Goal: Check status: Check status

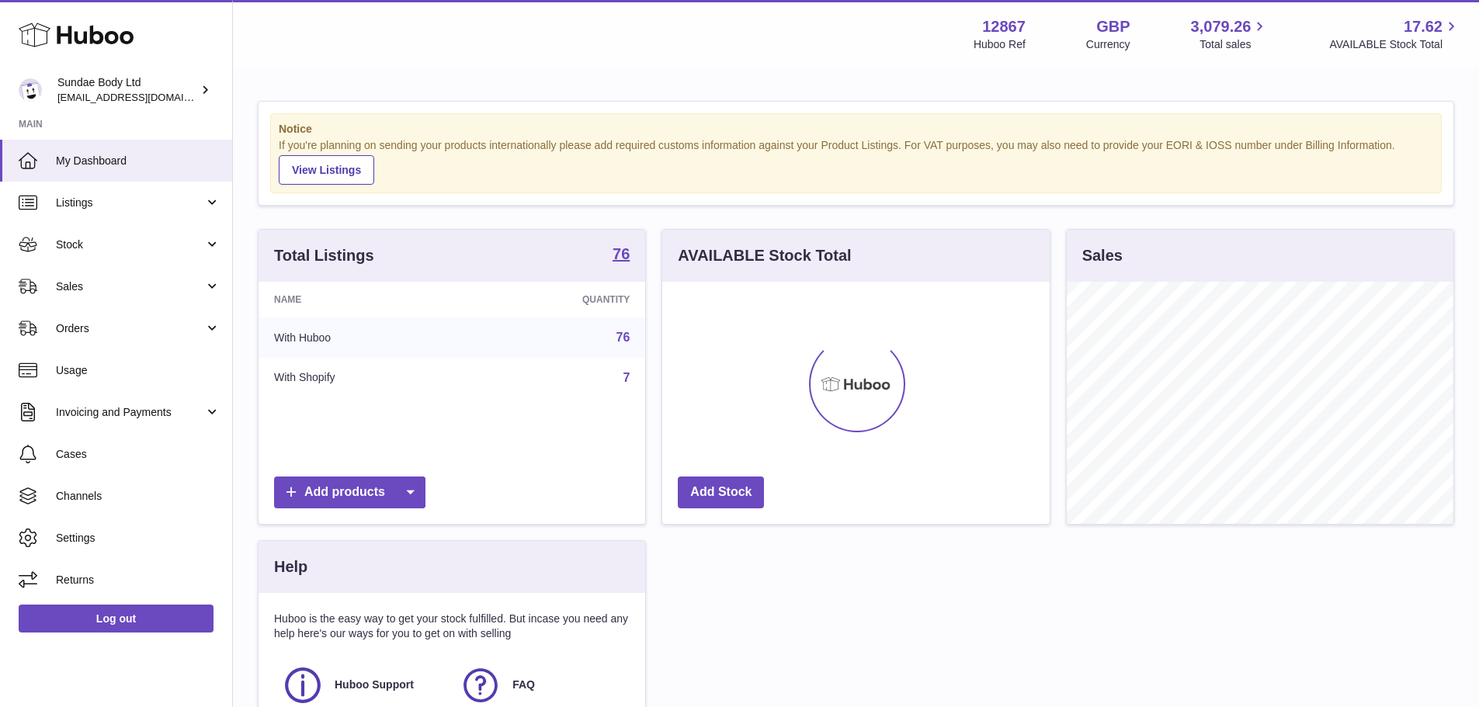
scroll to position [242, 387]
click at [130, 282] on span "Sales" at bounding box center [130, 286] width 148 height 15
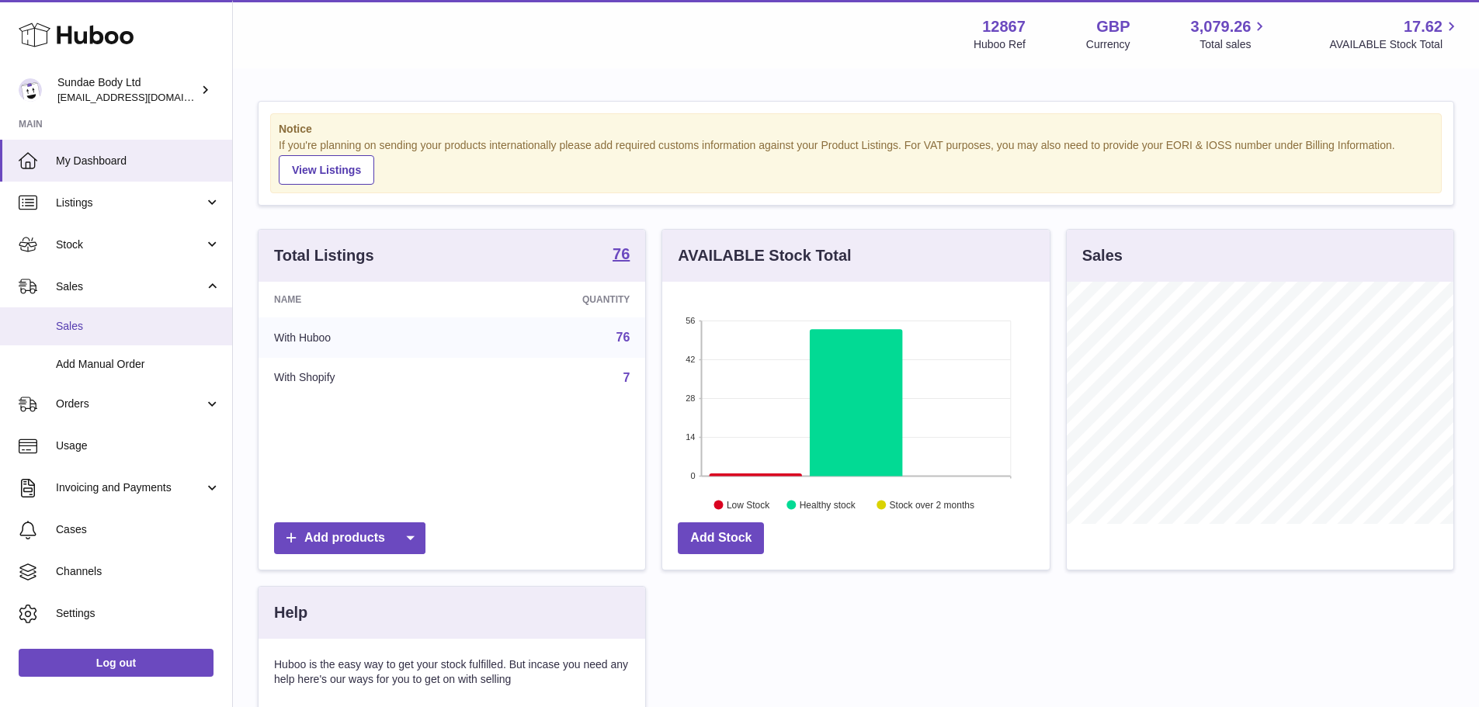
click at [111, 330] on span "Sales" at bounding box center [138, 326] width 165 height 15
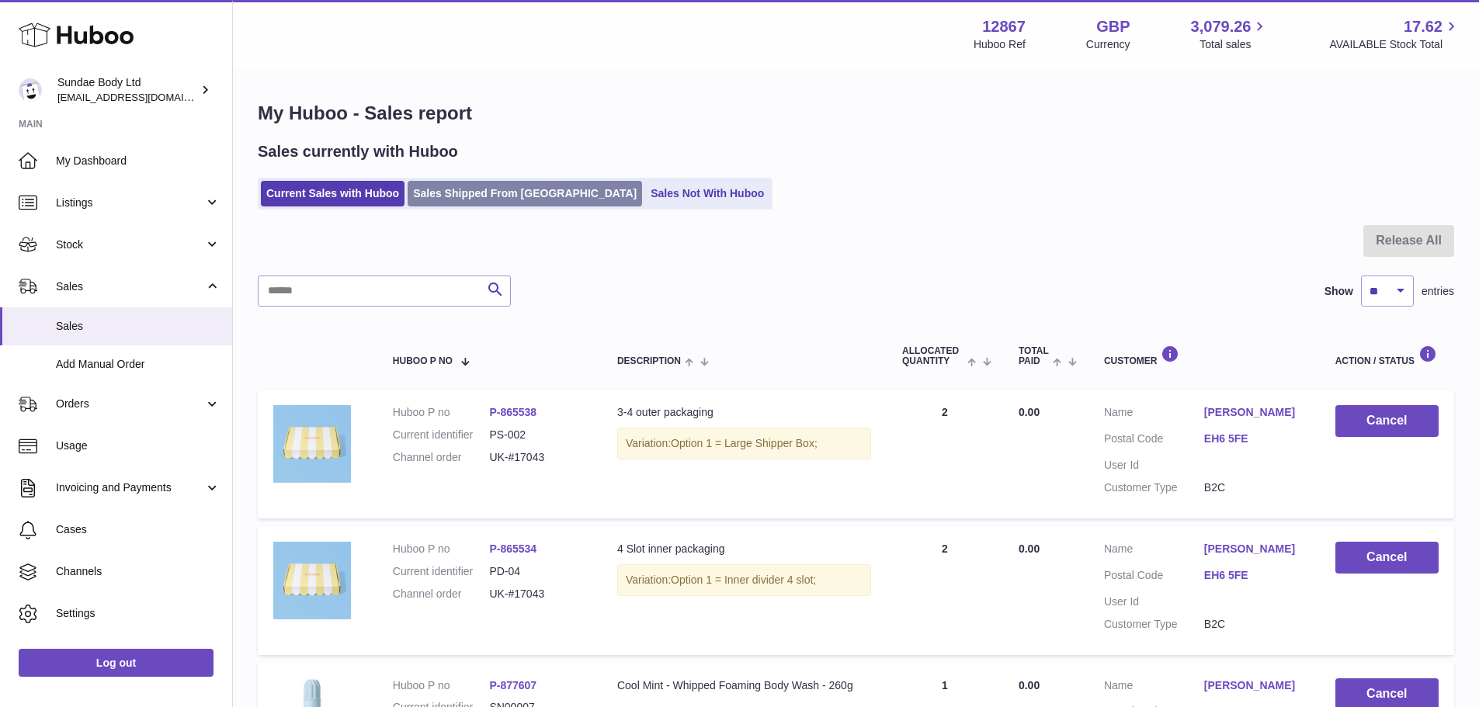
click at [461, 182] on link "Sales Shipped From [GEOGRAPHIC_DATA]" at bounding box center [524, 194] width 234 height 26
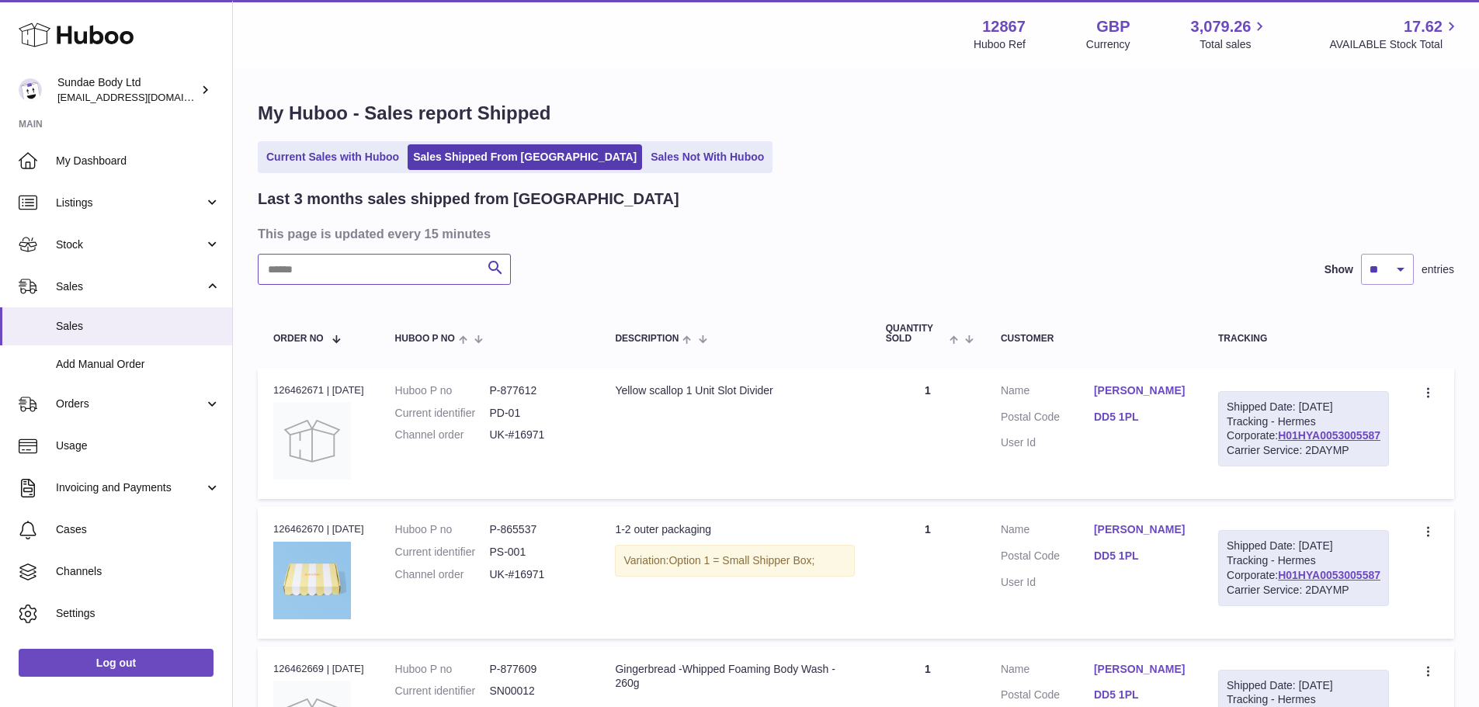
click at [347, 270] on input "text" at bounding box center [384, 269] width 253 height 31
paste input "*********"
type input "*********"
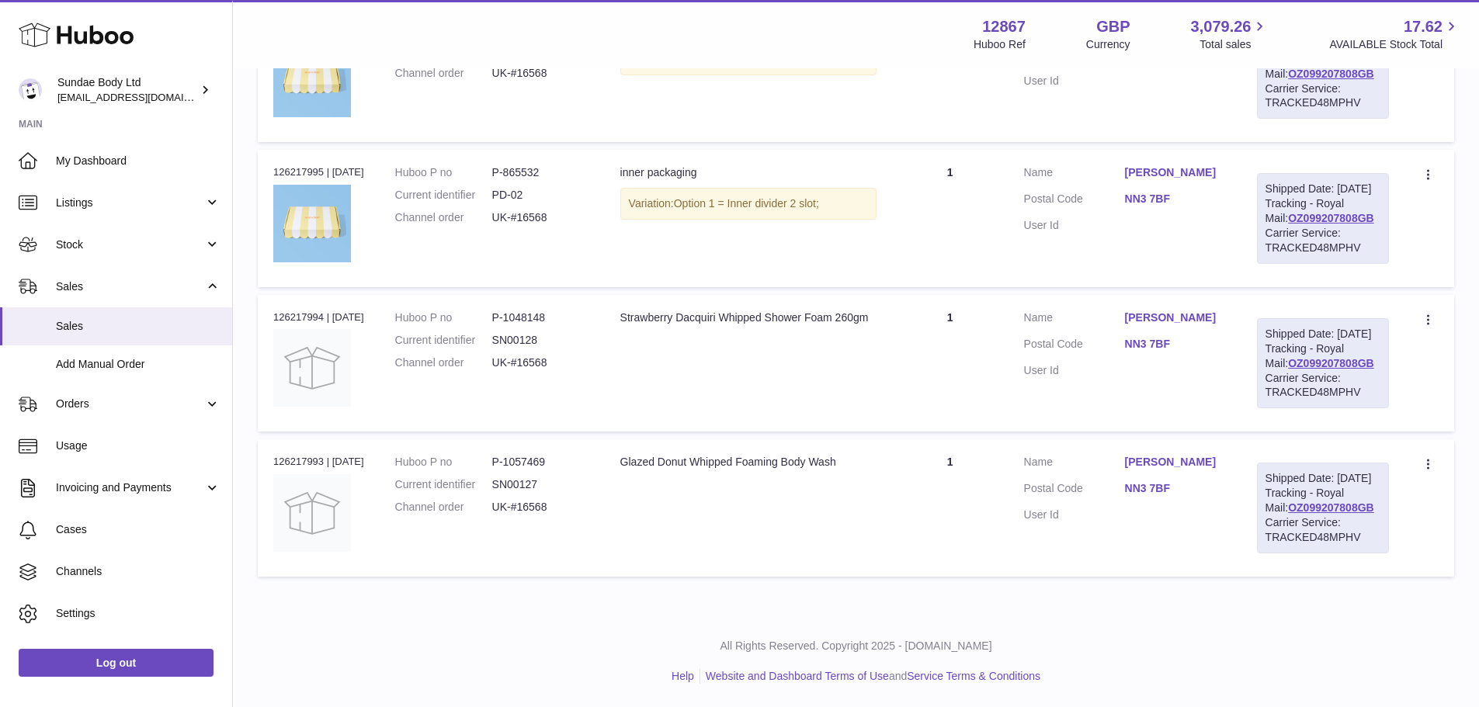
scroll to position [1350, 0]
click at [1288, 504] on link "OZ099207808GB" at bounding box center [1331, 507] width 86 height 12
drag, startPoint x: 1130, startPoint y: 472, endPoint x: 1175, endPoint y: 470, distance: 45.1
click at [1175, 471] on dl "Customer Name Charlotte Quinn Postal Code NN3 7BF User Id" at bounding box center [1125, 492] width 202 height 75
copy link "NN3 7BF"
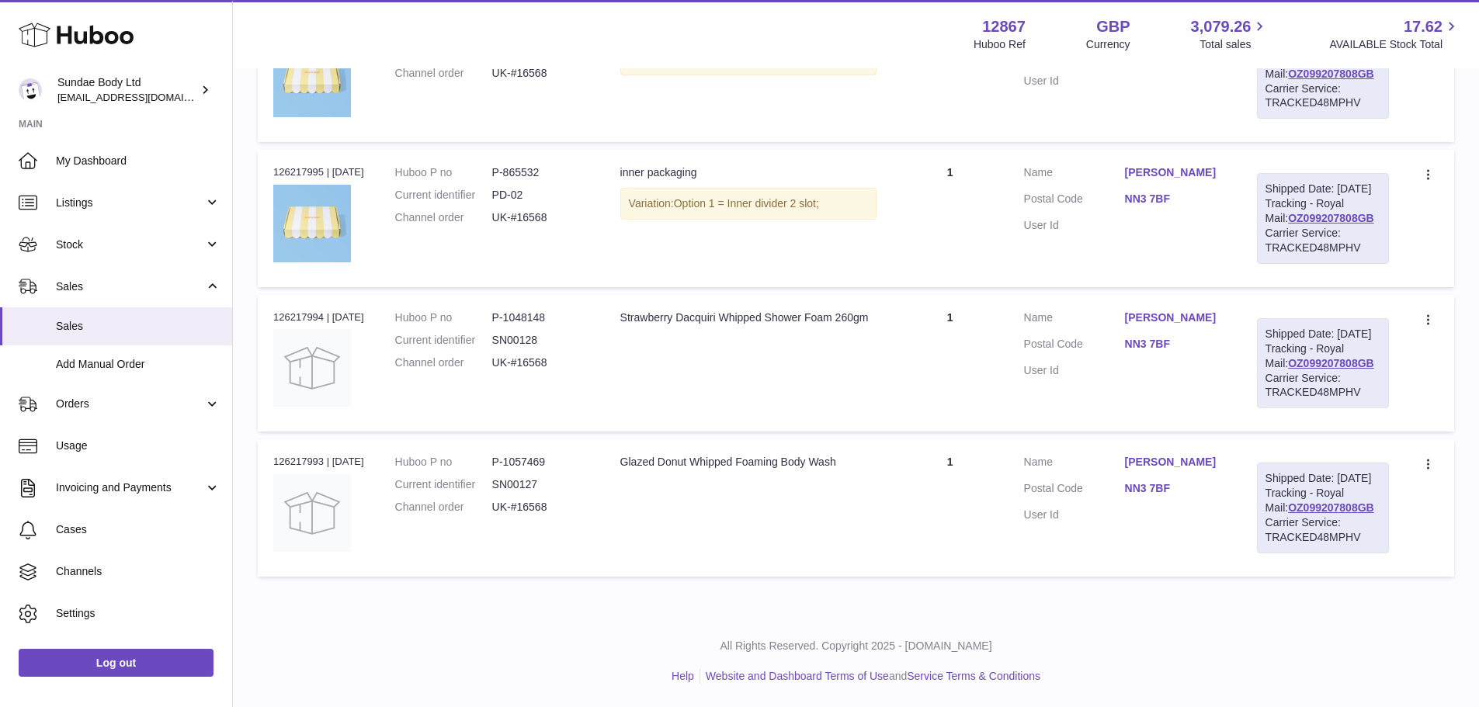
click at [297, 310] on div "Order no 126217994 | 9th Oct" at bounding box center [318, 317] width 91 height 14
copy div "126217994"
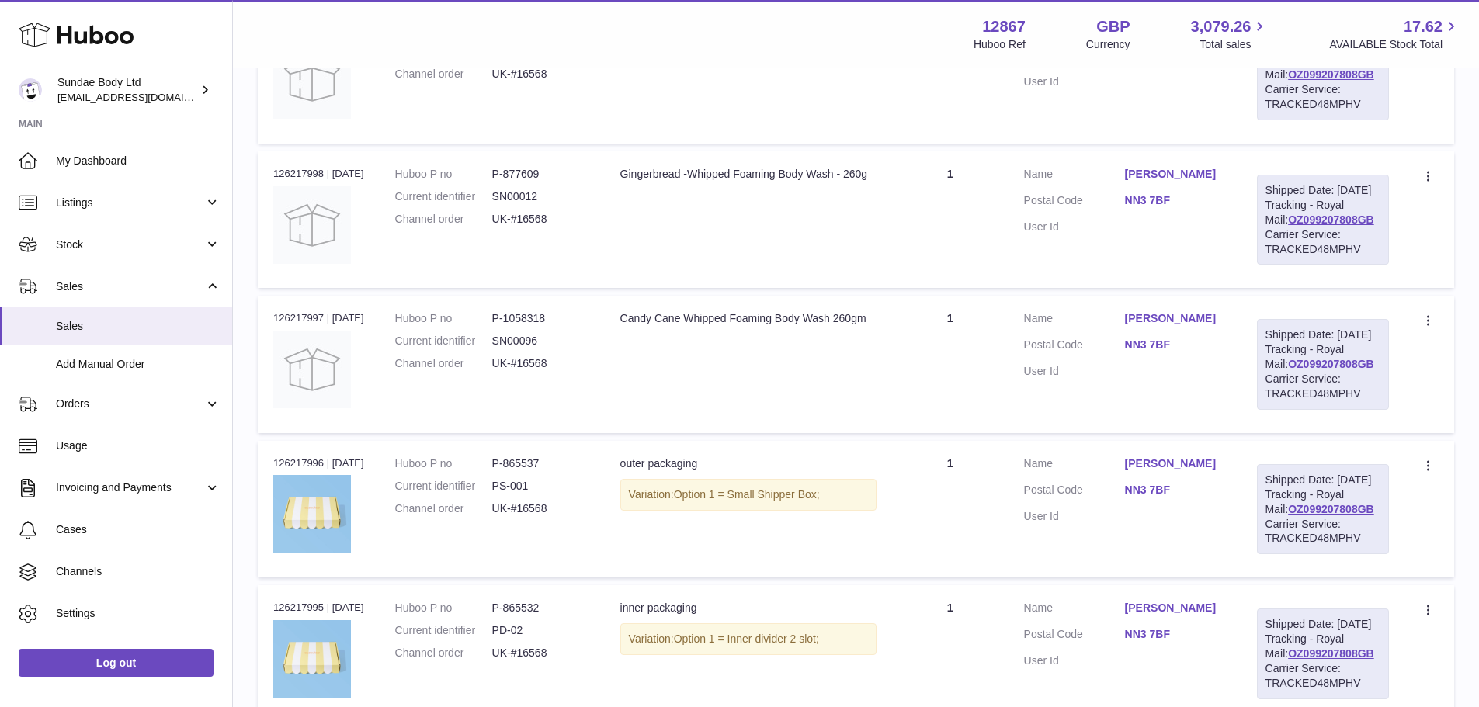
scroll to position [651, 0]
click at [1129, 181] on link "[PERSON_NAME]" at bounding box center [1175, 173] width 101 height 15
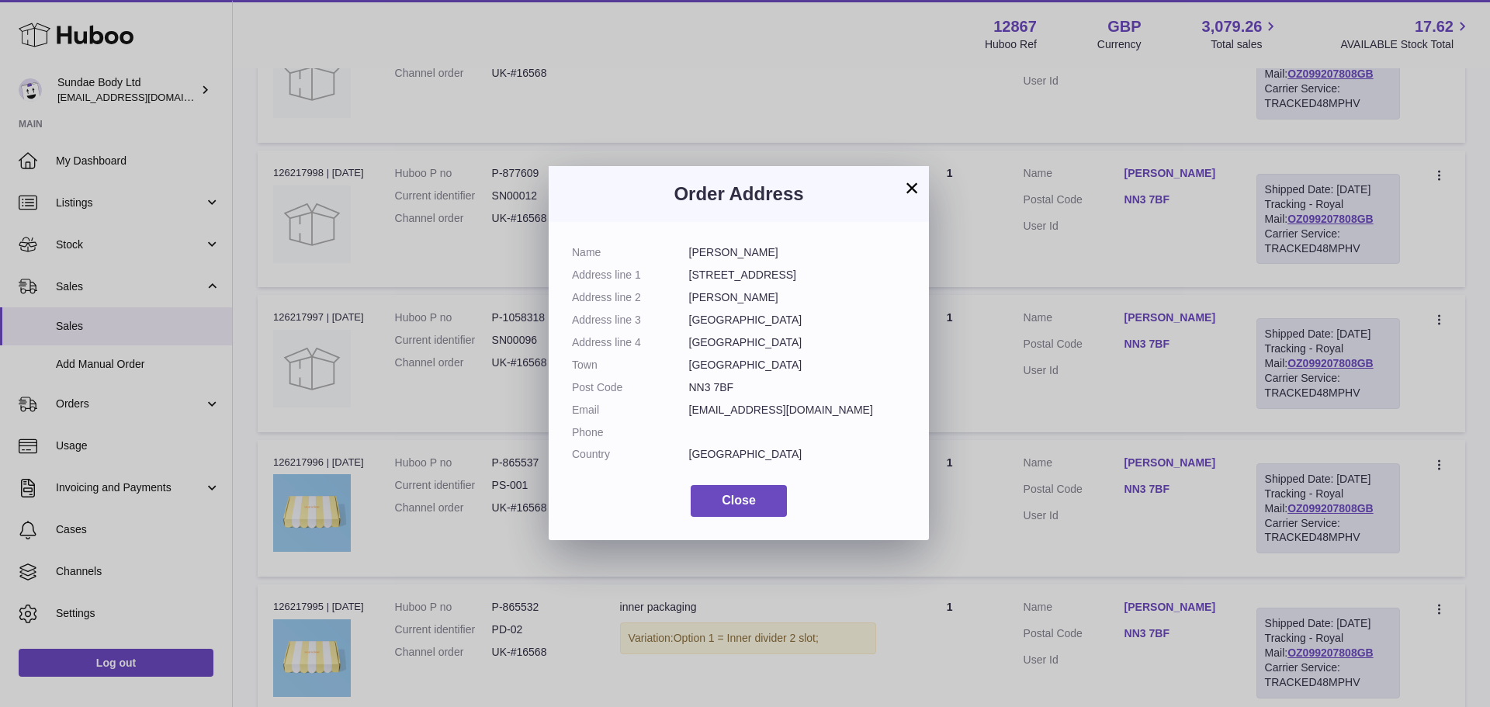
drag, startPoint x: 690, startPoint y: 252, endPoint x: 771, endPoint y: 254, distance: 81.5
click at [771, 254] on dd "[PERSON_NAME]" at bounding box center [797, 252] width 217 height 15
copy dd "[PERSON_NAME]"
click at [746, 511] on button "Close" at bounding box center [739, 501] width 96 height 32
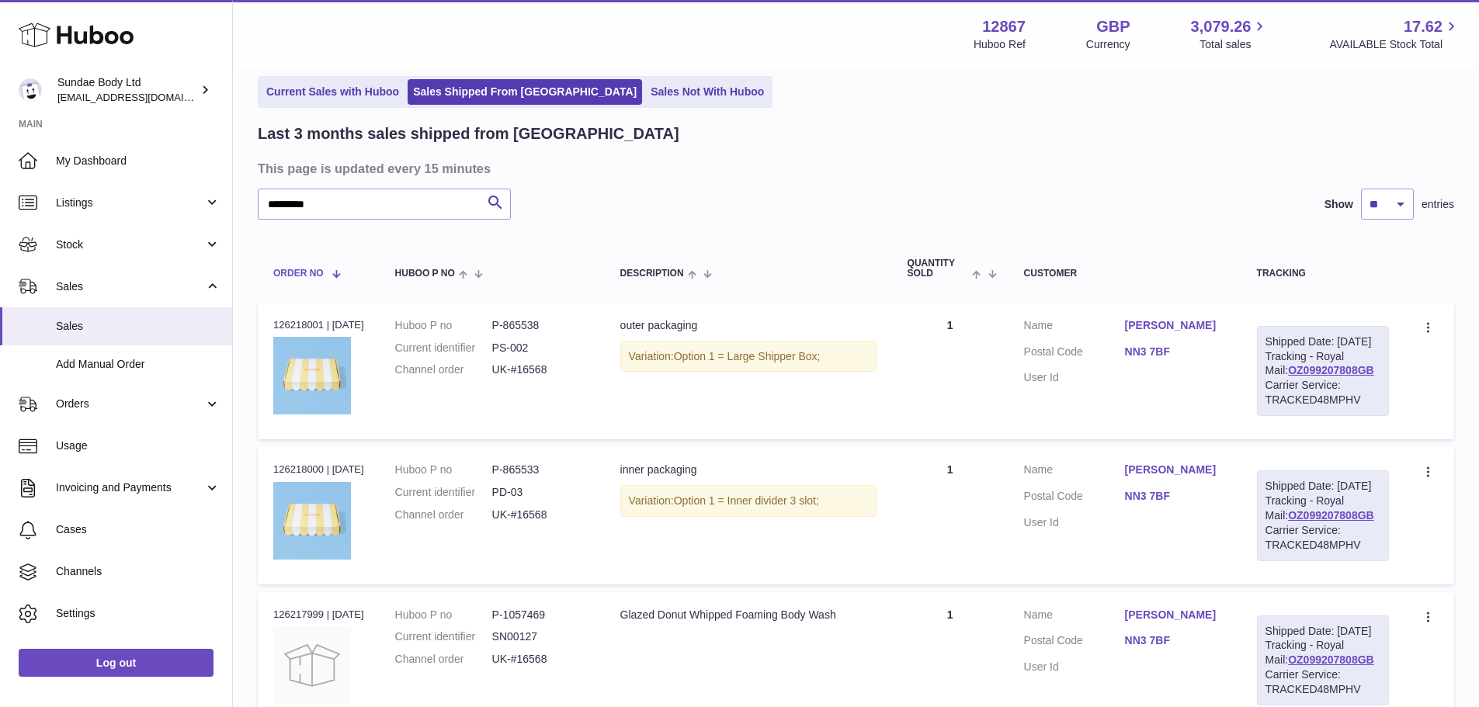
scroll to position [0, 0]
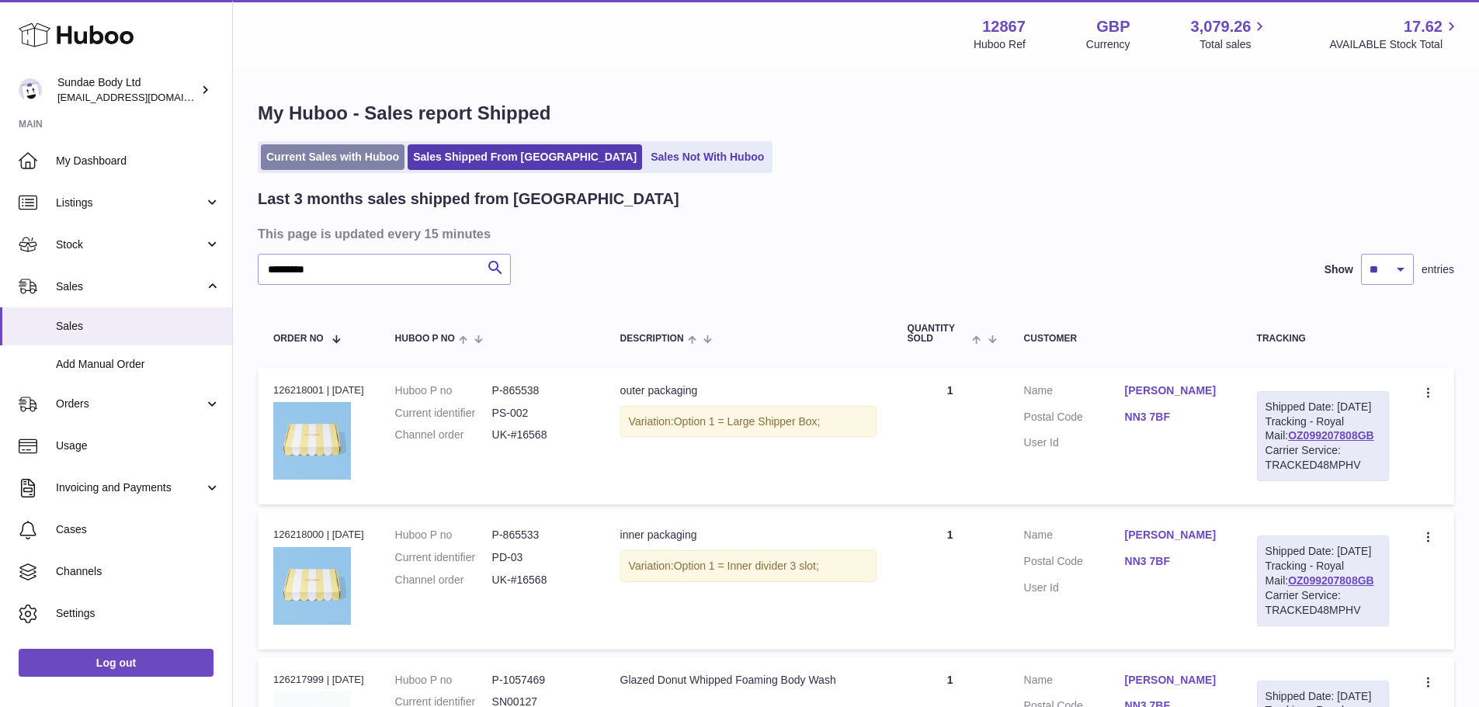
click at [310, 161] on link "Current Sales with Huboo" at bounding box center [333, 157] width 144 height 26
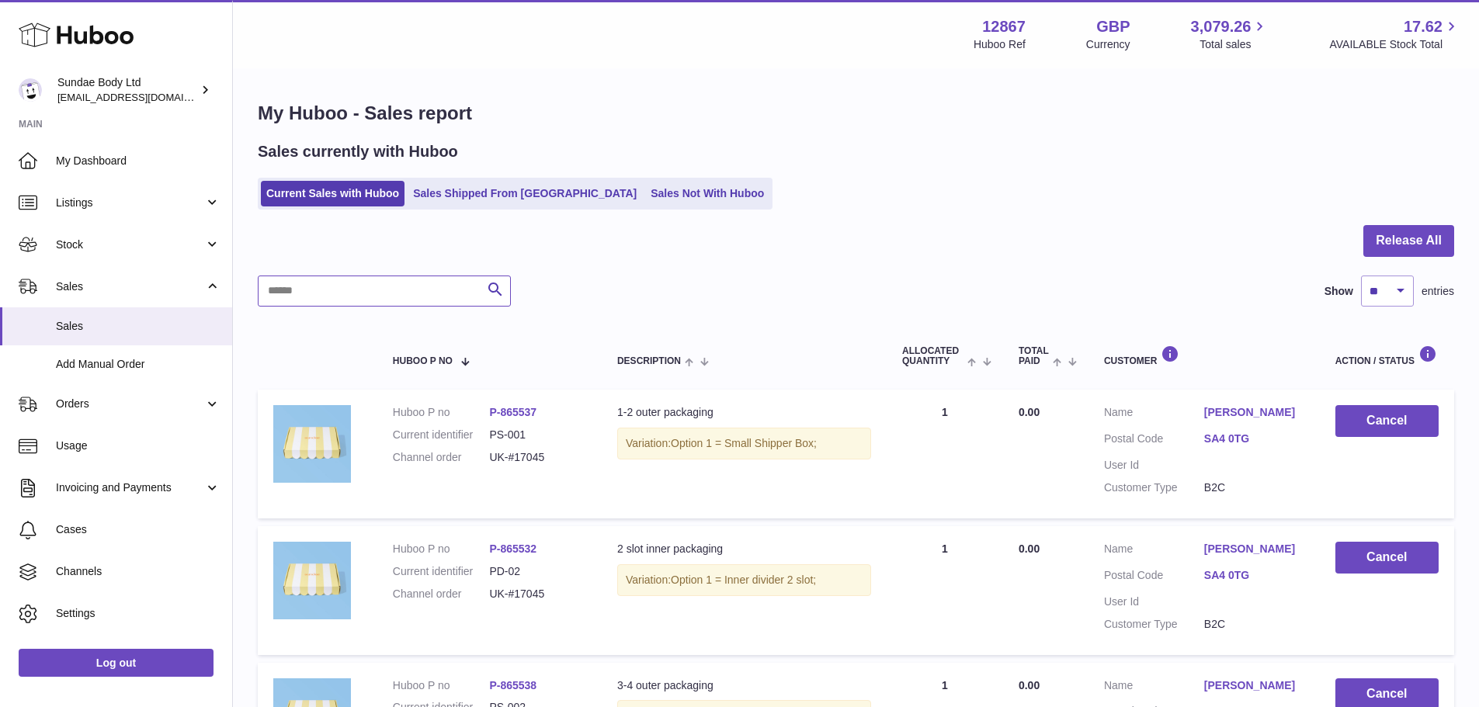
click at [449, 283] on input "text" at bounding box center [384, 291] width 253 height 31
paste input "**********"
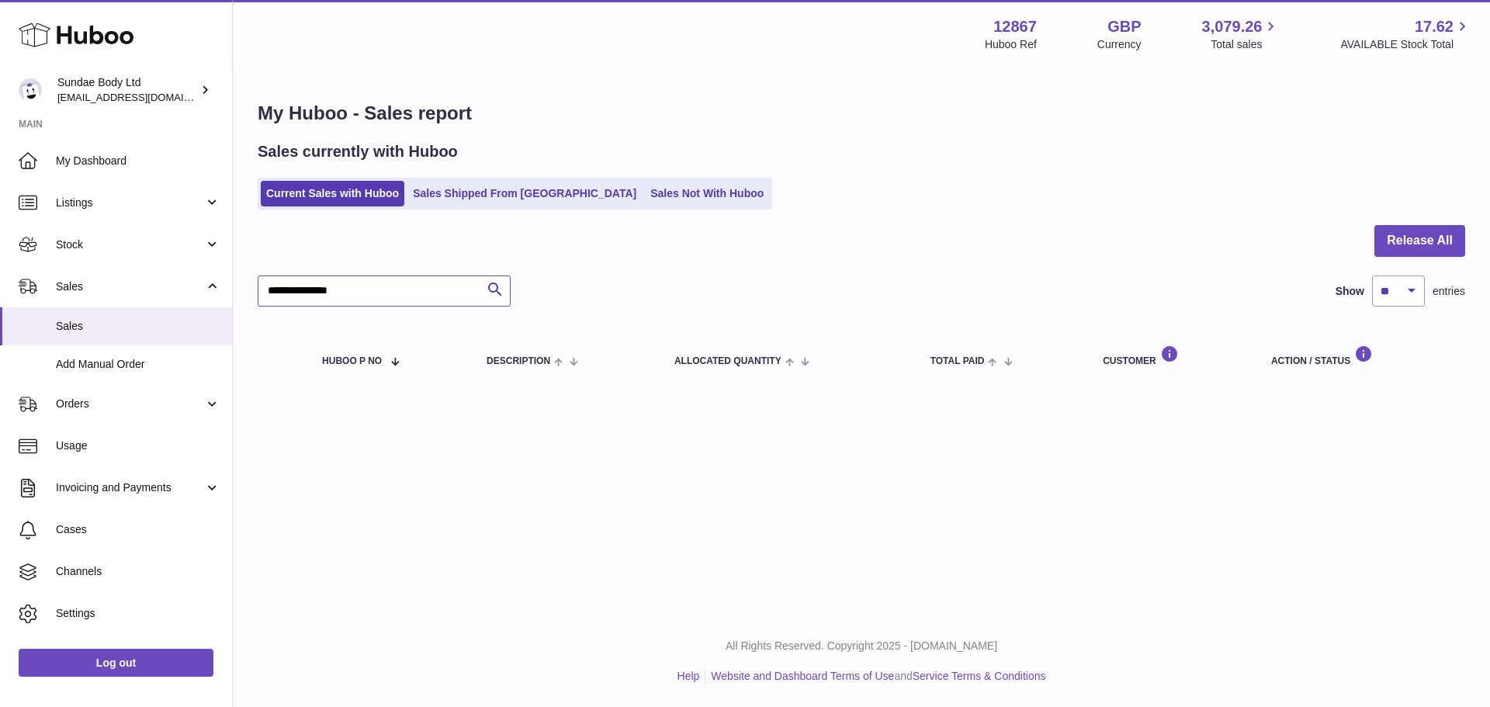
type input "**********"
click at [555, 192] on link "Sales Shipped From [GEOGRAPHIC_DATA]" at bounding box center [524, 194] width 234 height 26
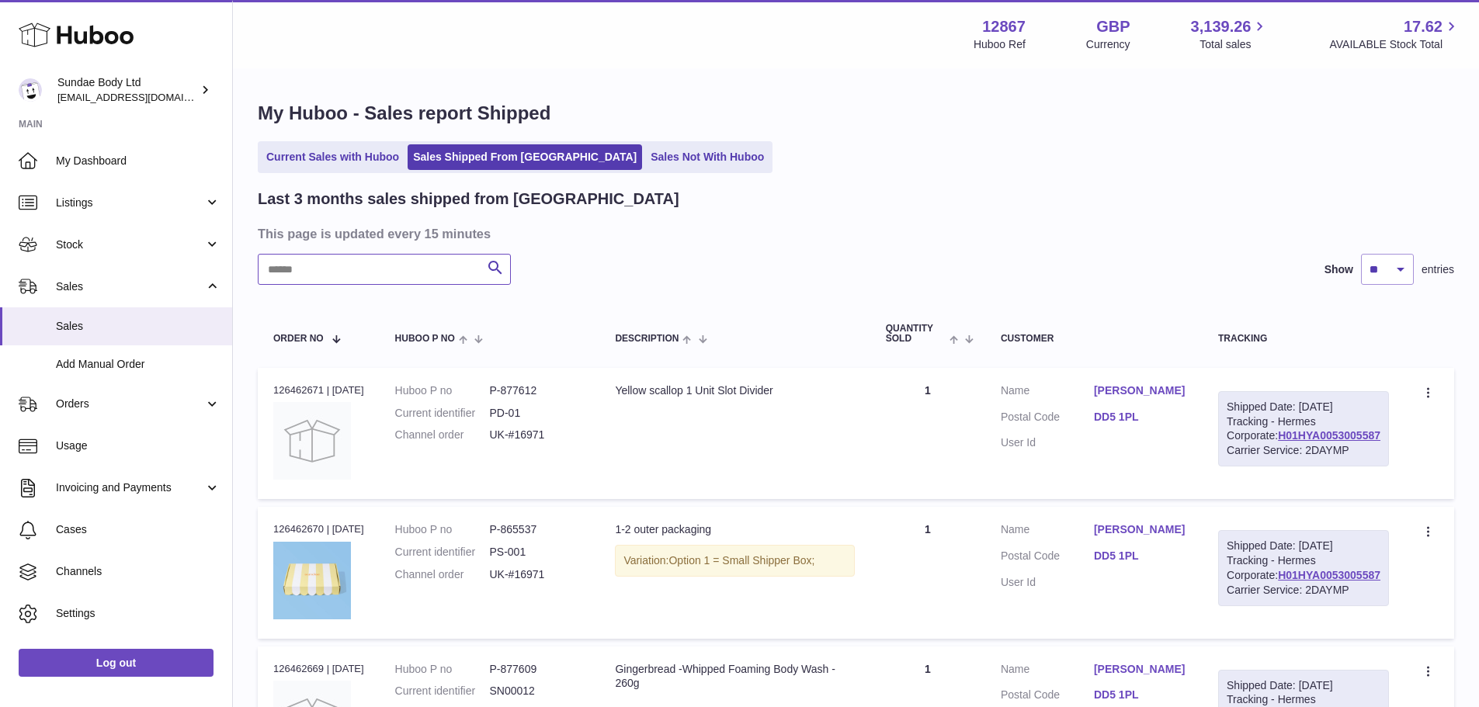
click at [424, 264] on input "text" at bounding box center [384, 269] width 253 height 31
paste input "******"
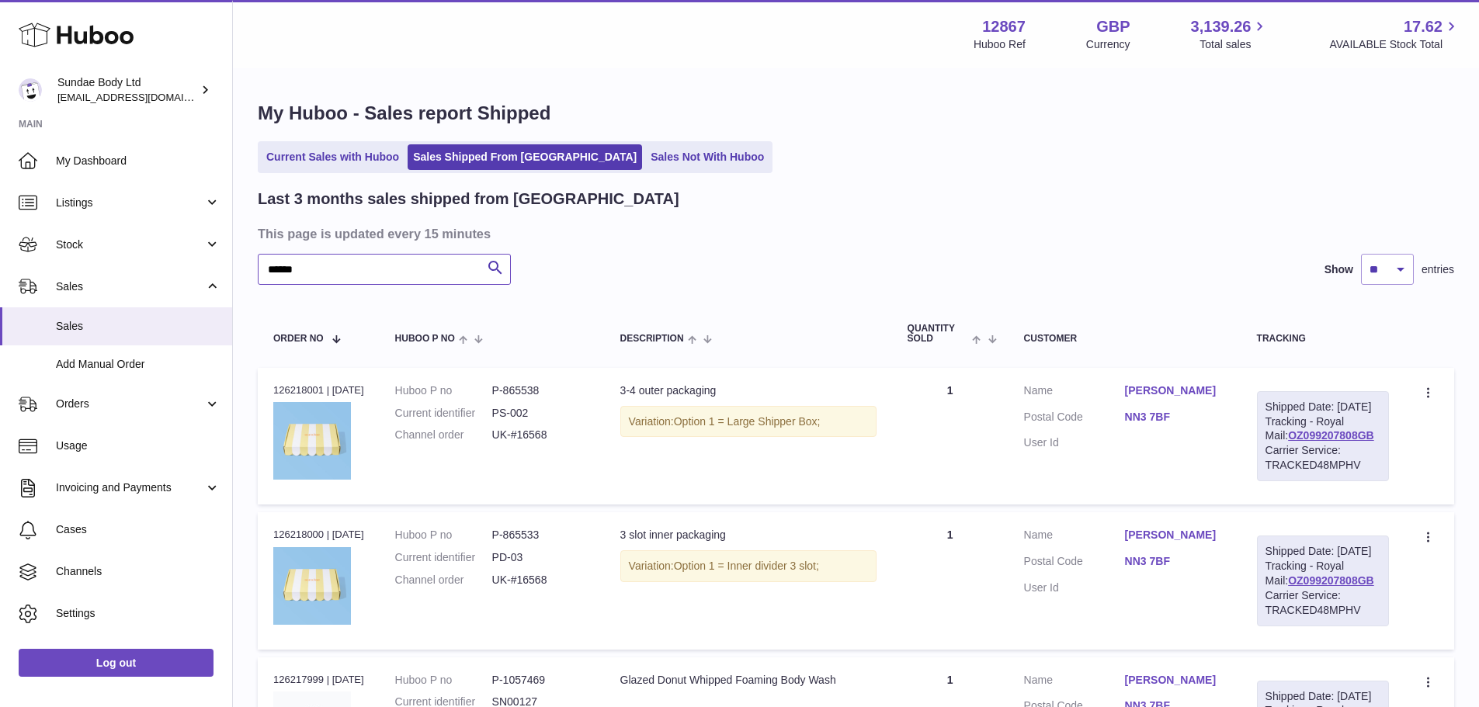
type input "******"
click at [314, 380] on td "Order no 126218001 | [DATE]" at bounding box center [319, 436] width 122 height 137
copy div "126218001"
